Goal: Find specific page/section: Find specific page/section

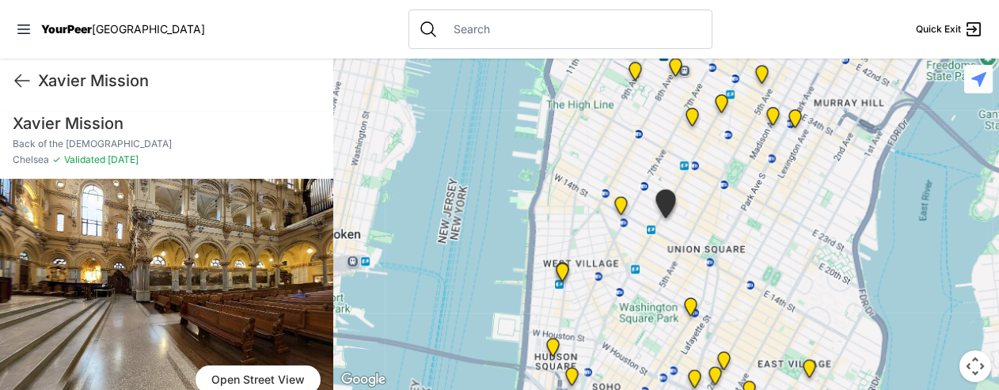
scroll to position [66, 0]
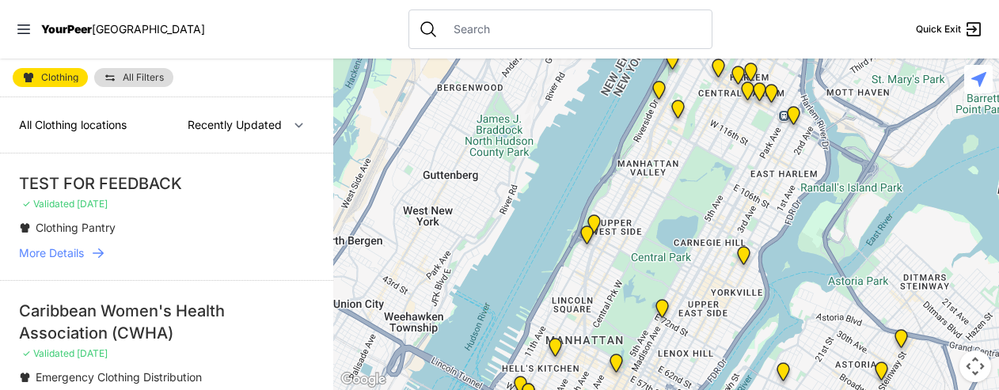
click at [321, 378] on li "Caribbean Women's Health Association (CWHA) ✓ Validated [DATE] Emergency Clothi…" at bounding box center [166, 388] width 333 height 216
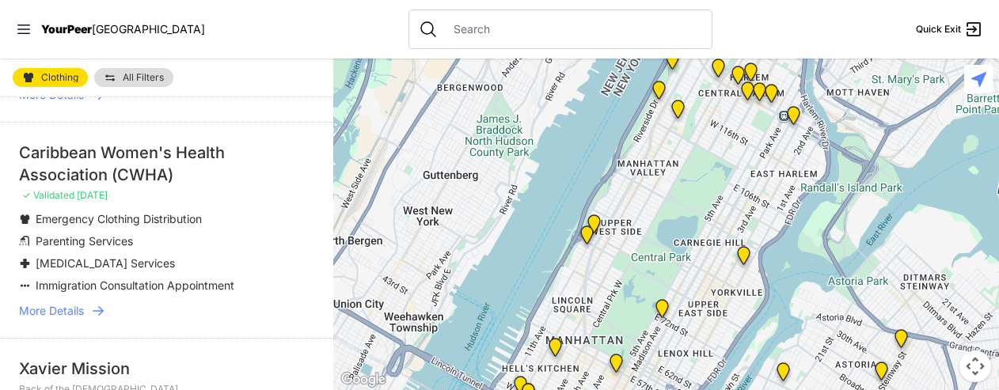
scroll to position [169, 0]
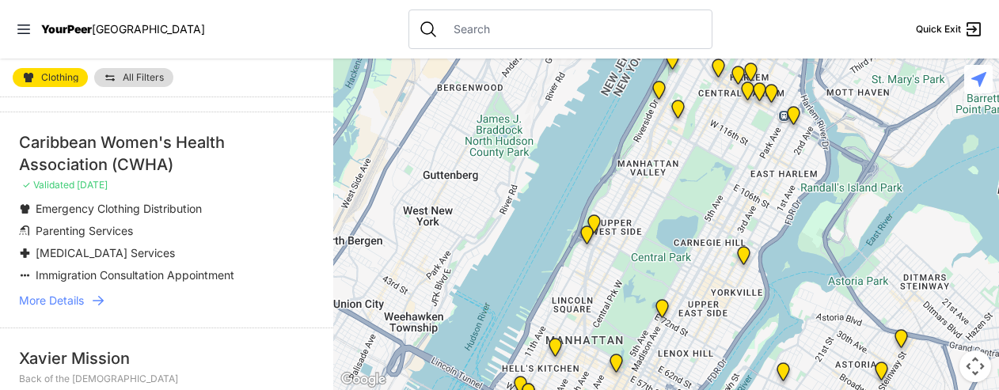
click at [56, 300] on span "More Details" at bounding box center [51, 301] width 65 height 16
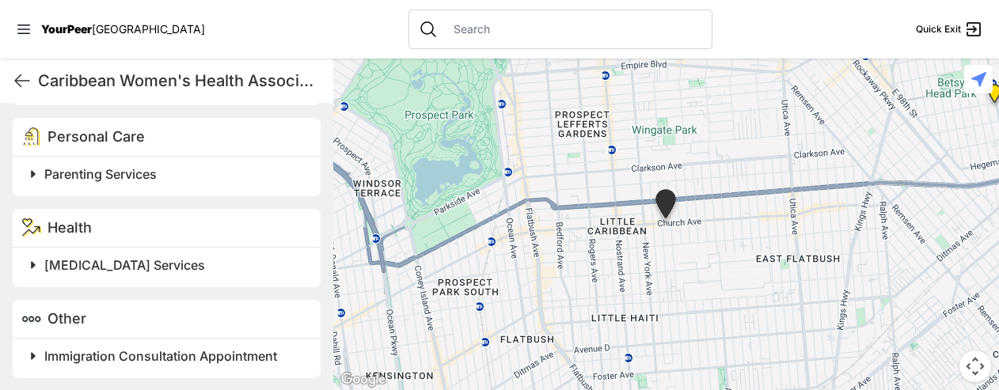
scroll to position [637, 0]
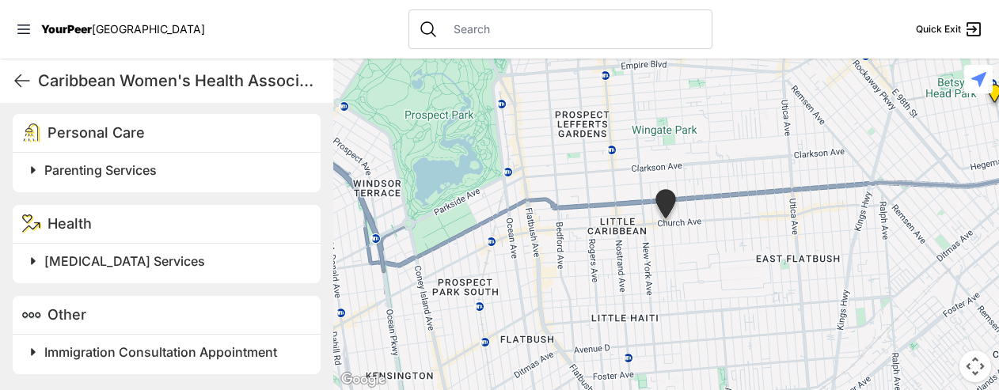
drag, startPoint x: 322, startPoint y: 352, endPoint x: 334, endPoint y: 342, distance: 15.7
click at [325, 356] on div "Caribbean Women's Health Association (CWHA) Quick Exit Caribbean Women's Health…" at bounding box center [166, 225] width 333 height 332
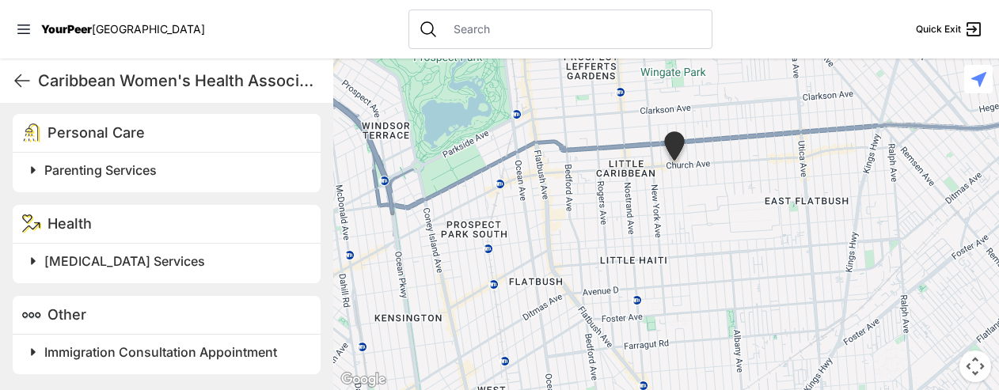
drag, startPoint x: 333, startPoint y: 281, endPoint x: 342, endPoint y: 213, distance: 68.8
click at [342, 219] on div at bounding box center [666, 225] width 666 height 332
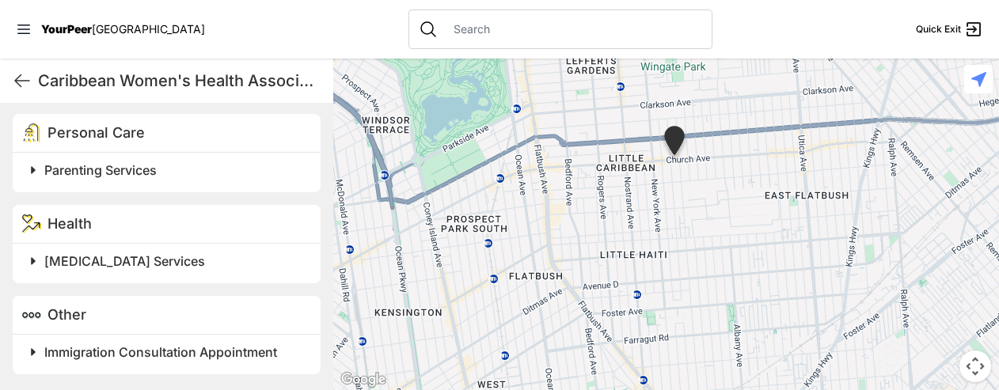
drag, startPoint x: 321, startPoint y: 76, endPoint x: 302, endPoint y: 181, distance: 107.2
click at [304, 150] on div "Caribbean Women's Health Association (CWHA) Quick Exit Caribbean Women's Health…" at bounding box center [166, 225] width 333 height 332
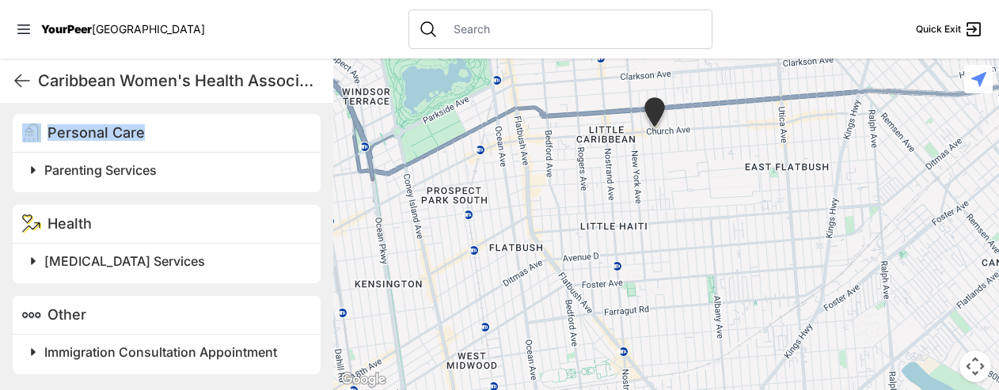
drag, startPoint x: 334, startPoint y: 287, endPoint x: 319, endPoint y: 268, distance: 23.6
click at [316, 265] on main "Caribbean Women's Health Association (CWHA) Quick Exit Caribbean Women's Health…" at bounding box center [499, 225] width 999 height 332
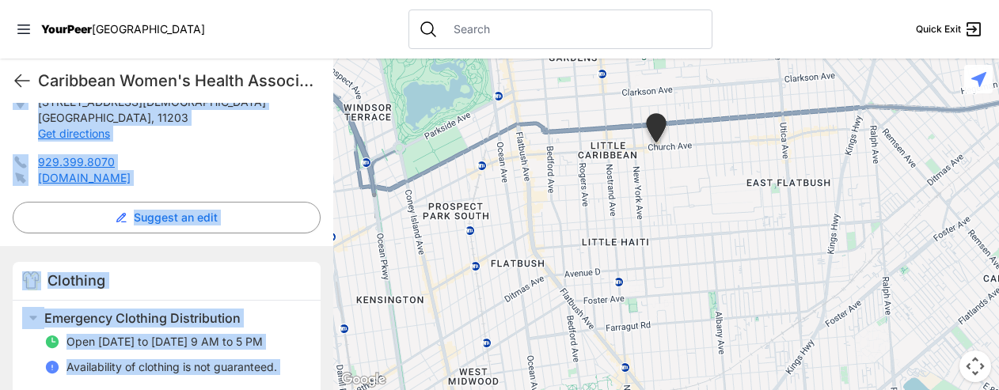
scroll to position [319, 0]
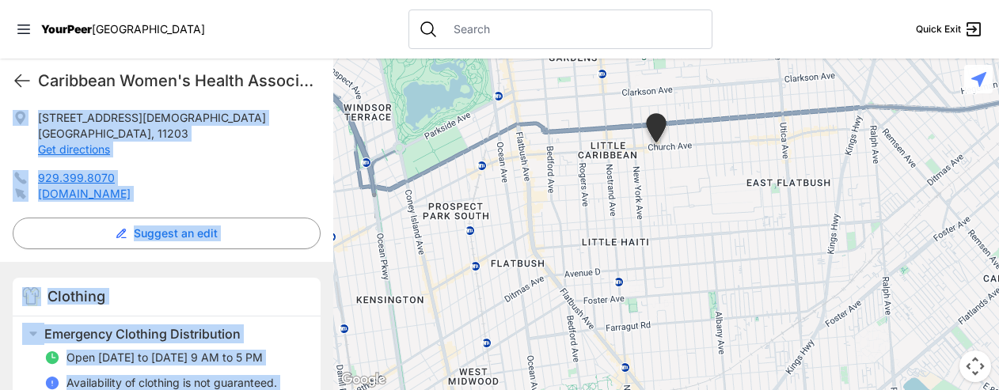
click at [322, 194] on div "[STREET_ADDRESS][DEMOGRAPHIC_DATA] Get directions 929.399.8070 [DOMAIN_NAME] Su…" at bounding box center [166, 186] width 333 height 152
